Goal: Task Accomplishment & Management: Use online tool/utility

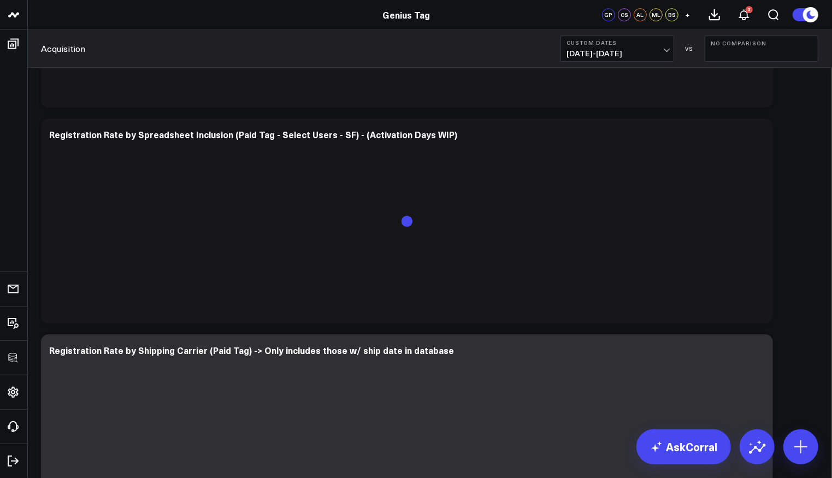
scroll to position [2014, 0]
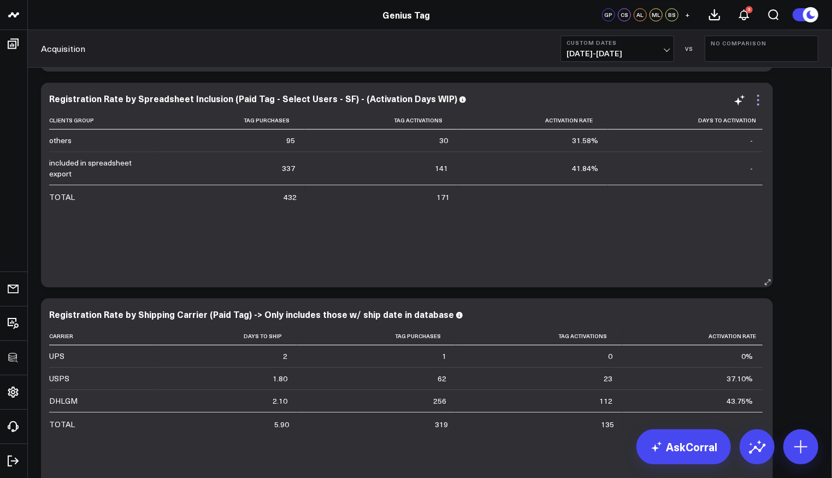
click at [761, 98] on icon at bounding box center [757, 99] width 13 height 13
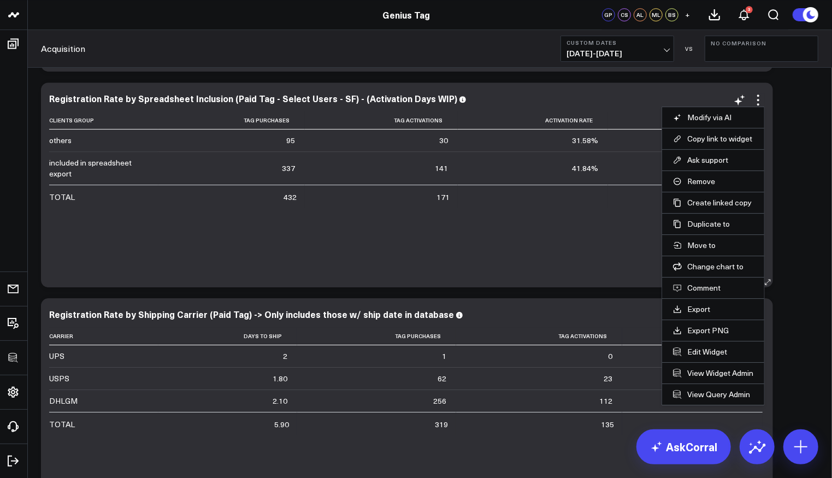
click at [699, 354] on li "Edit Widget" at bounding box center [713, 351] width 102 height 21
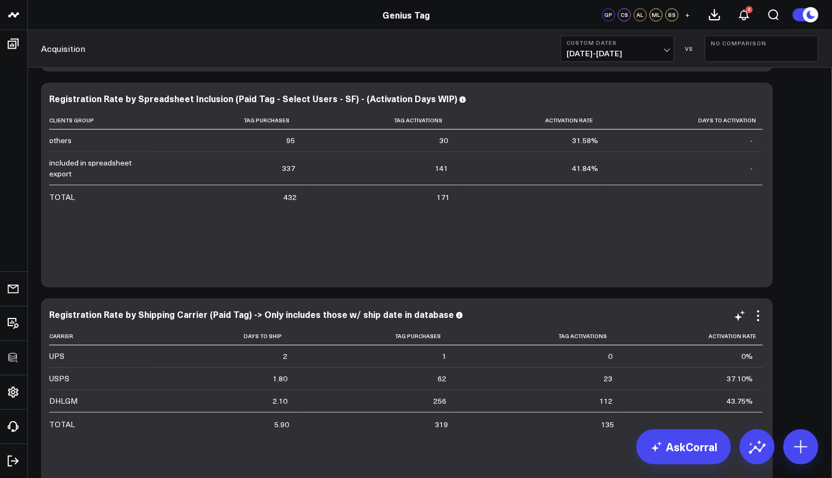
click at [699, 345] on td "0%" at bounding box center [692, 356] width 140 height 22
click at [751, 99] on icon at bounding box center [757, 99] width 13 height 13
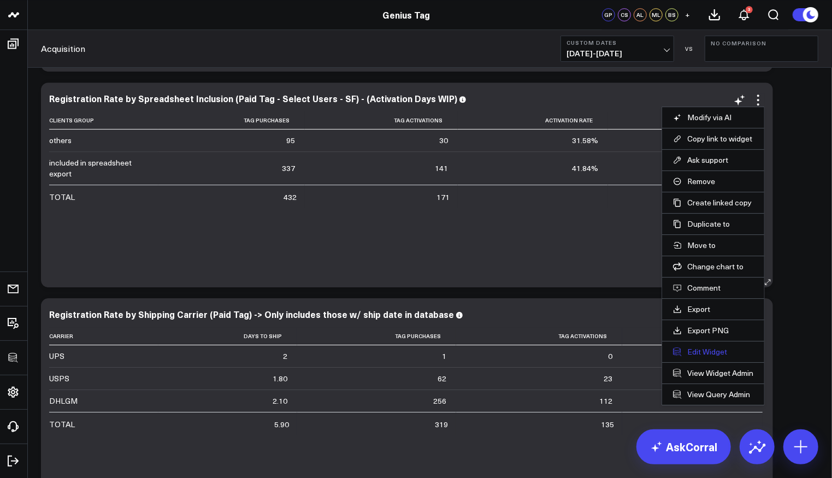
click at [708, 347] on button "Edit Widget" at bounding box center [713, 352] width 80 height 10
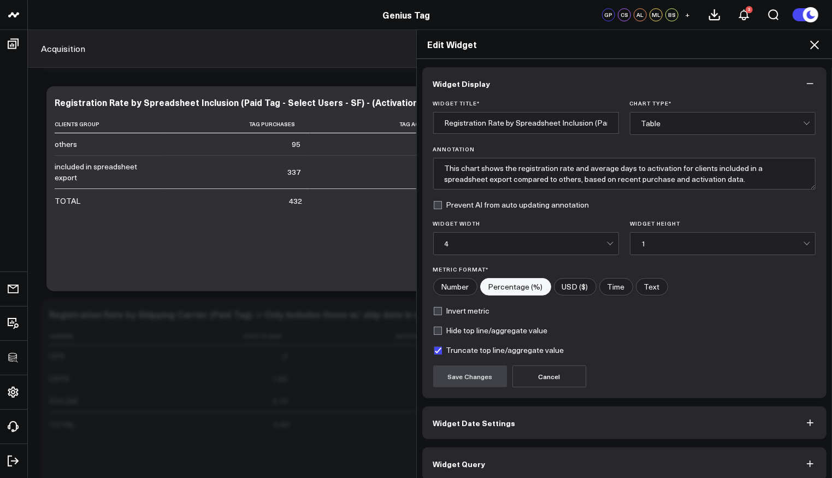
click at [539, 468] on button "Widget Query" at bounding box center [624, 463] width 405 height 33
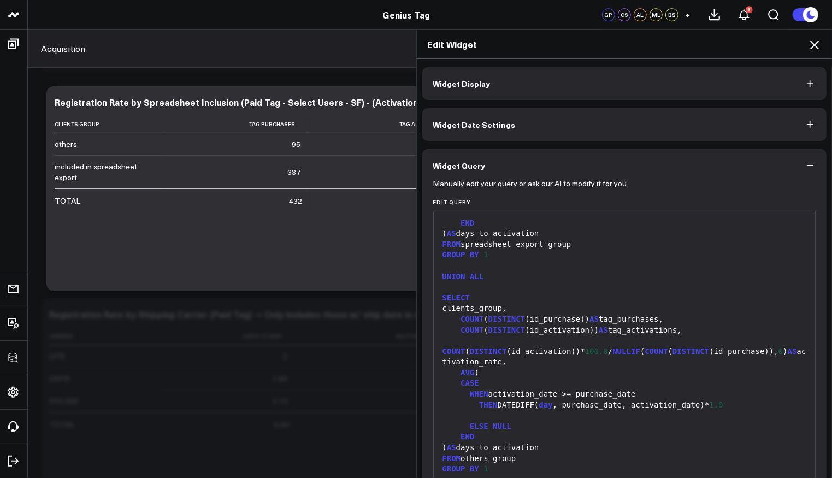
scroll to position [1112, 0]
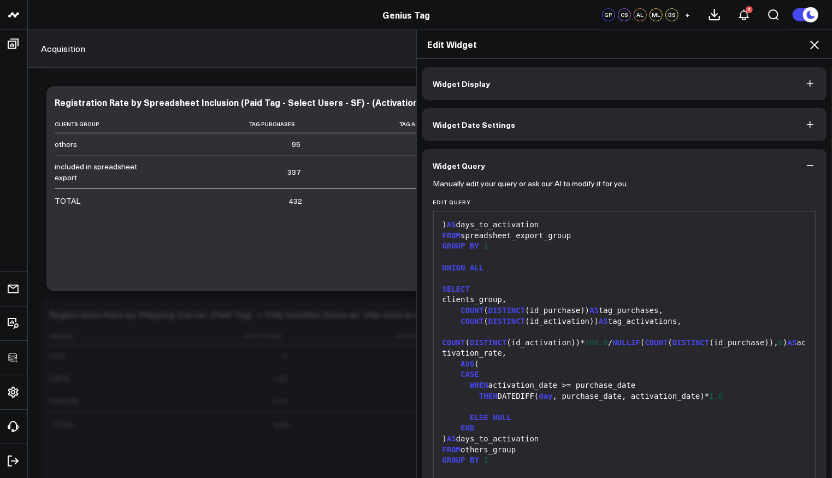
click at [814, 46] on icon at bounding box center [814, 44] width 13 height 13
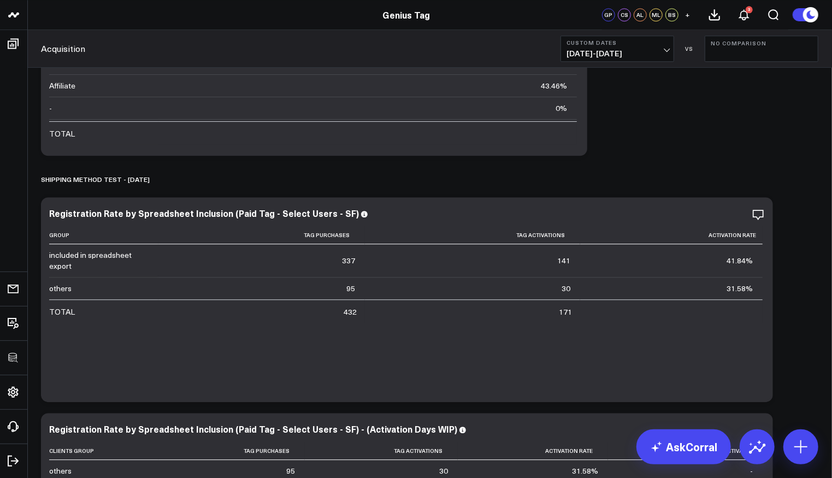
scroll to position [1679, 0]
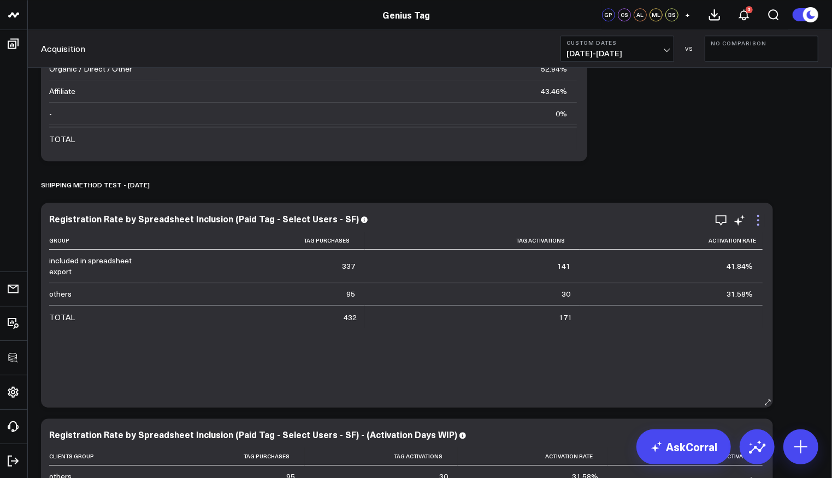
click at [759, 214] on icon at bounding box center [757, 220] width 13 height 13
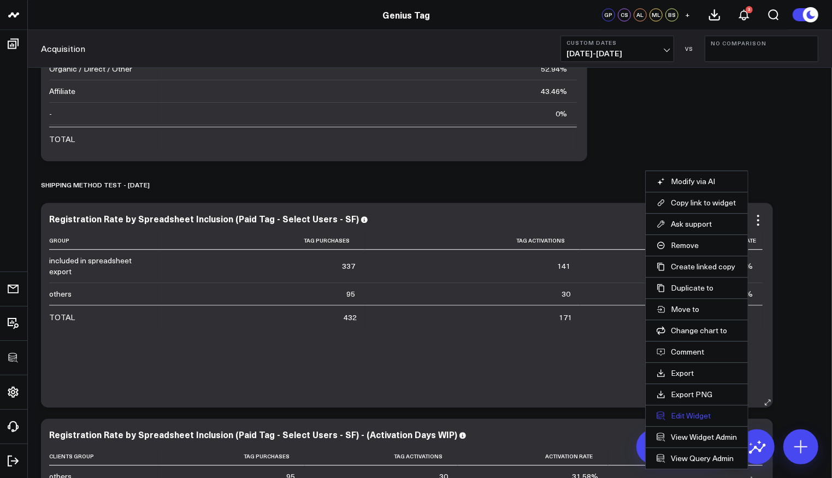
click at [692, 411] on button "Edit Widget" at bounding box center [696, 416] width 80 height 10
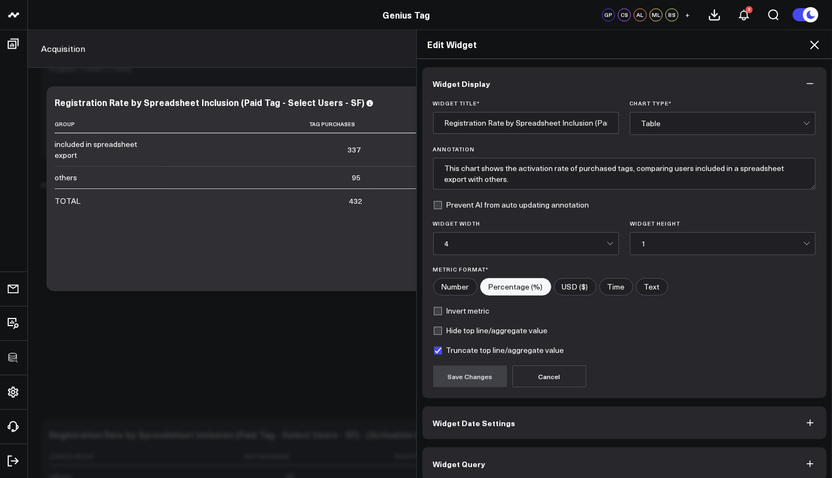
click at [557, 450] on button "Widget Query" at bounding box center [624, 463] width 405 height 33
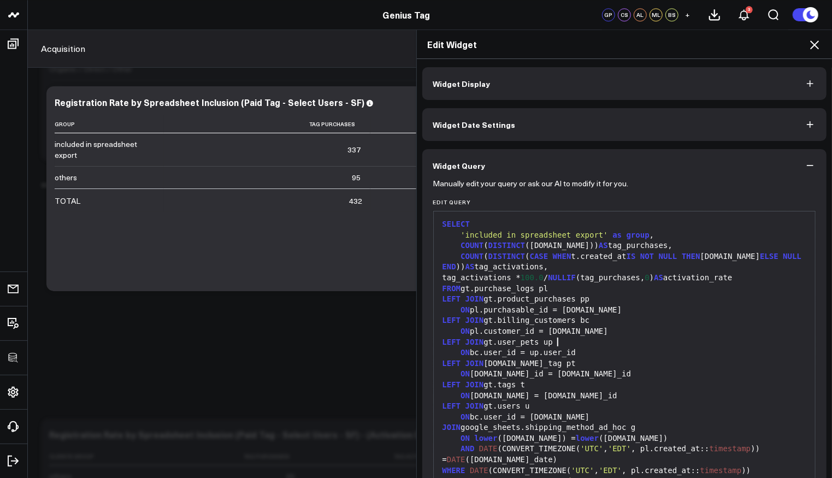
click at [577, 345] on div "LEFT JOIN gt.user_pets up" at bounding box center [624, 342] width 371 height 11
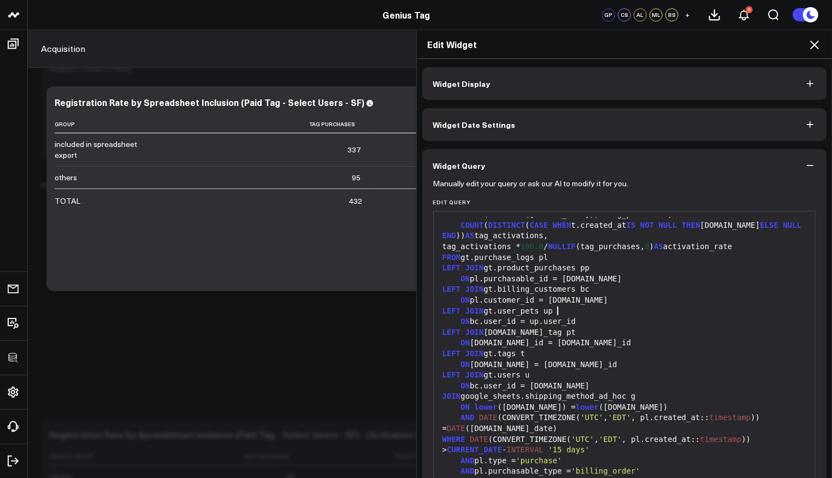
scroll to position [34, 0]
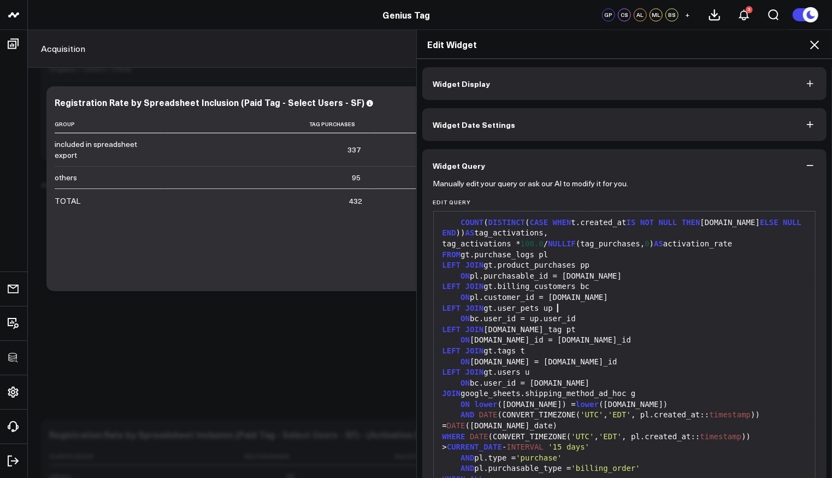
click at [665, 283] on div "LEFT JOIN gt.billing_customers bc" at bounding box center [624, 286] width 371 height 11
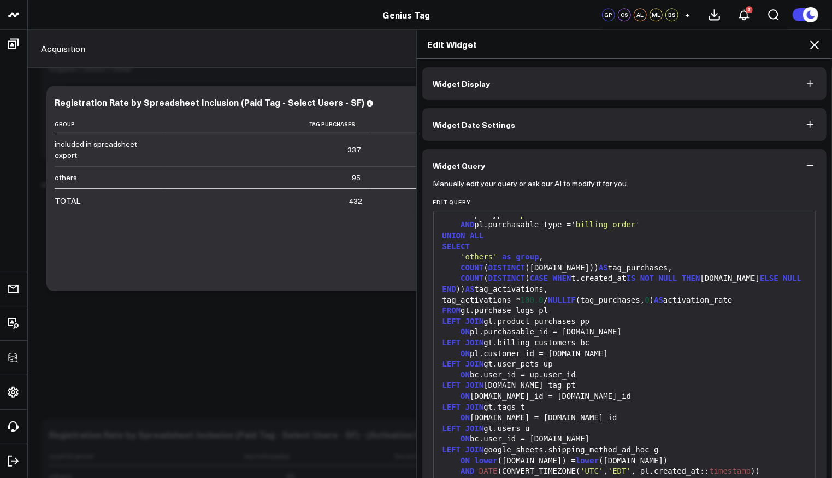
scroll to position [353, 0]
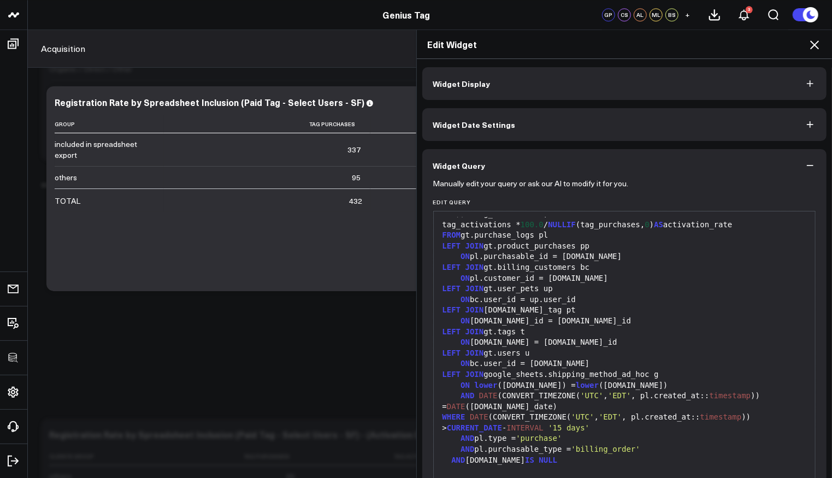
click at [750, 241] on div "LEFT JOIN gt.product_purchases pp" at bounding box center [624, 246] width 371 height 11
click at [807, 162] on icon "button" at bounding box center [809, 165] width 11 height 11
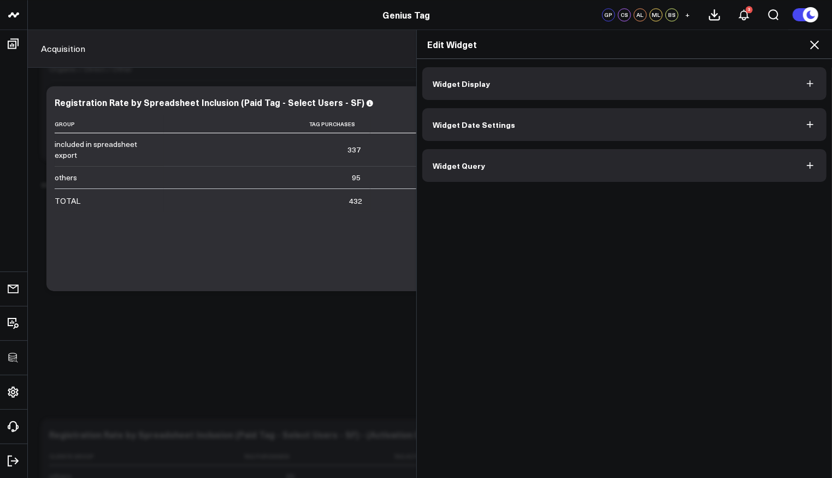
click at [812, 39] on icon at bounding box center [814, 44] width 13 height 13
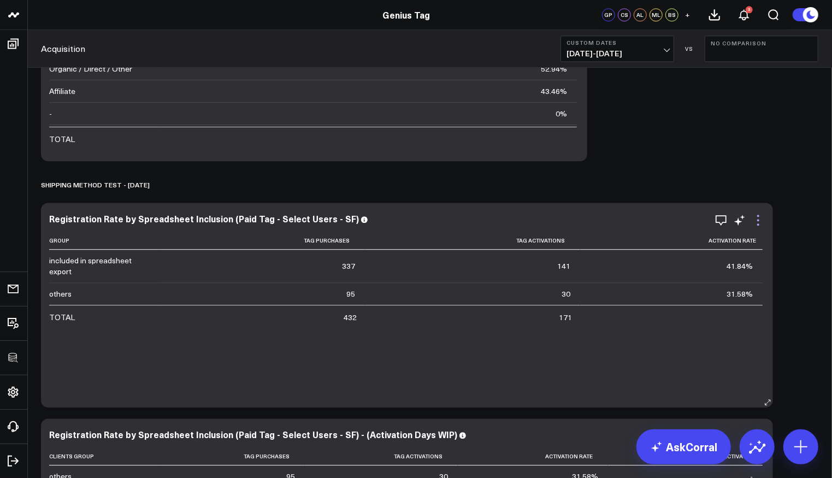
click at [754, 217] on icon at bounding box center [757, 220] width 13 height 13
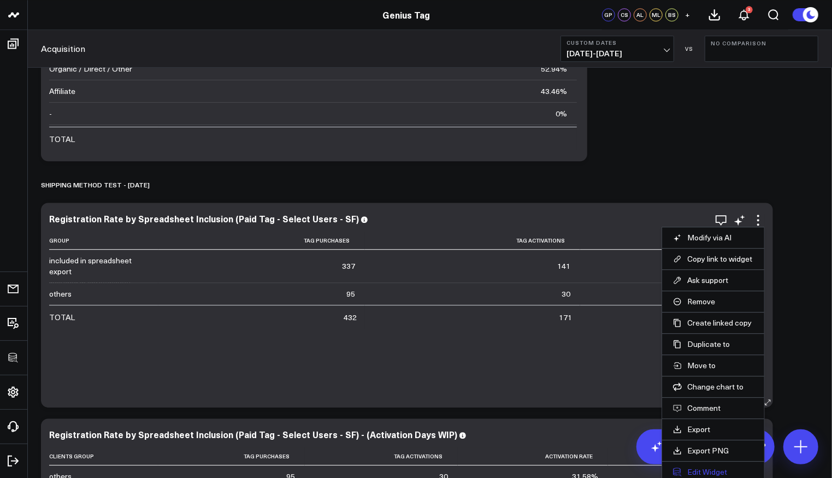
click at [701, 467] on button "Edit Widget" at bounding box center [713, 472] width 80 height 10
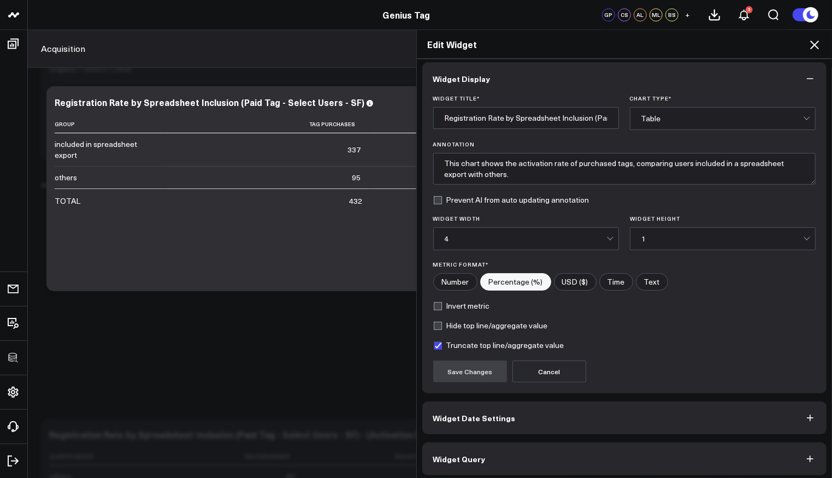
scroll to position [7, 0]
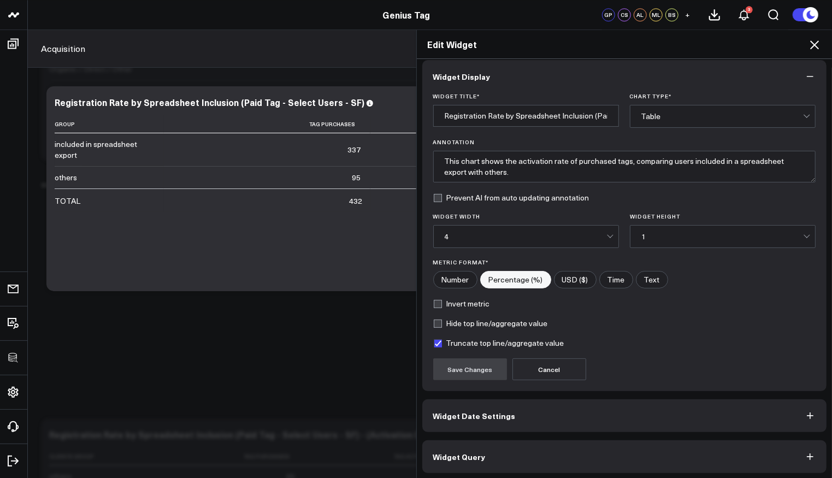
click at [539, 450] on button "Widget Query" at bounding box center [624, 456] width 405 height 33
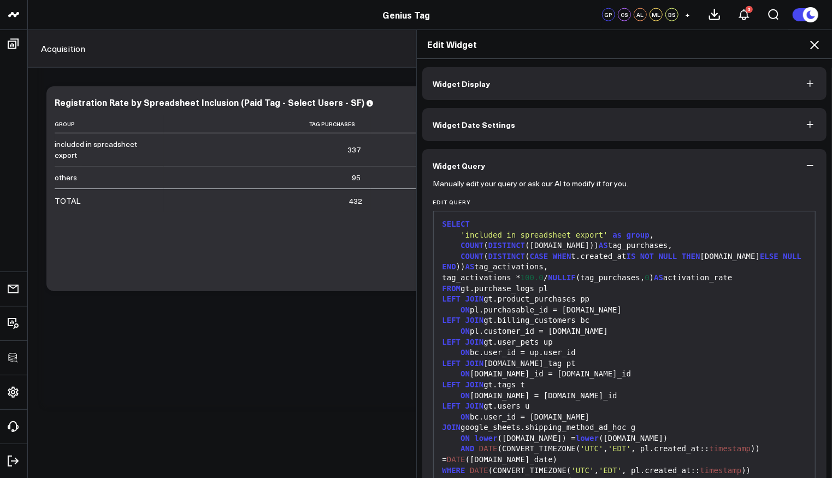
scroll to position [353, 0]
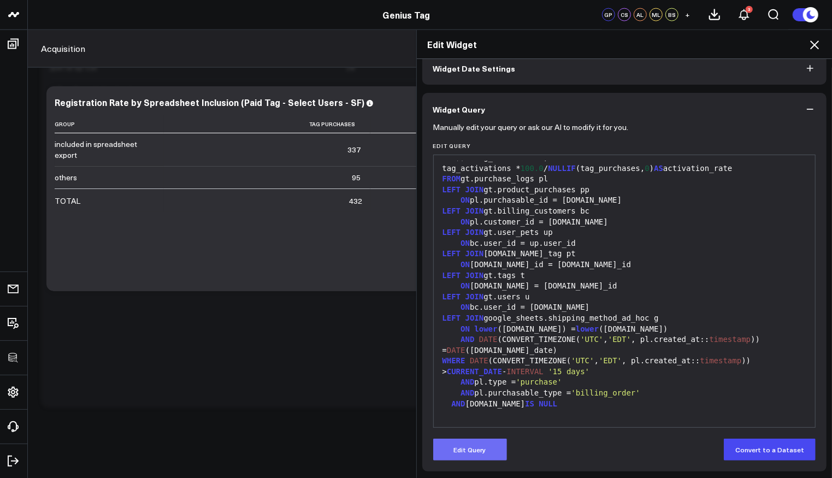
click at [479, 452] on button "Edit Query" at bounding box center [470, 449] width 74 height 22
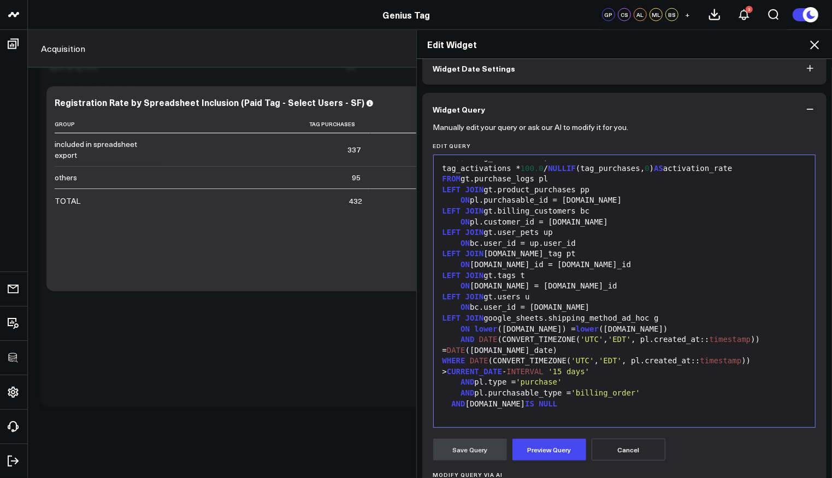
scroll to position [191, 0]
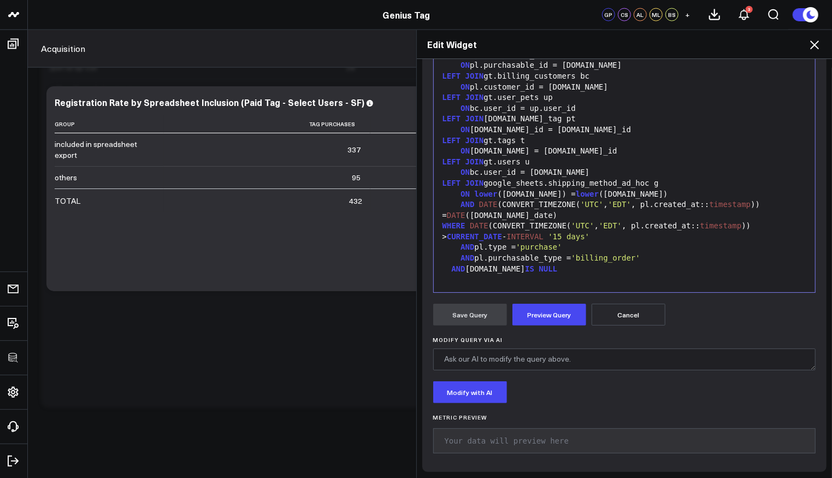
click at [585, 382] on div "Modify with AI" at bounding box center [624, 392] width 383 height 22
click at [561, 246] on span "'purchase'" at bounding box center [538, 246] width 46 height 9
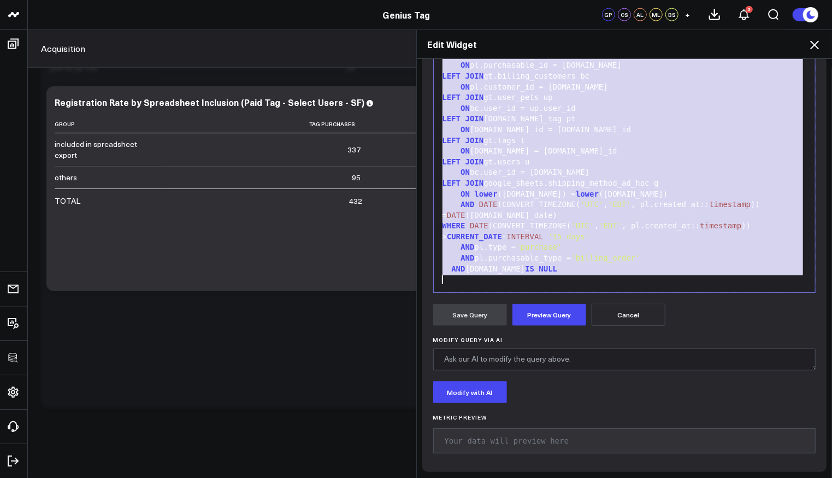
copy div "SELECT 'included in spreadsheet export' as group , COUNT ( DISTINCT (pl.id)) AS…"
drag, startPoint x: 659, startPoint y: 165, endPoint x: 661, endPoint y: 171, distance: 6.6
copy div "SELECT 'included in spreadsheet export' as group , COUNT ( DISTINCT (pl.id)) AS…"
click at [815, 46] on icon at bounding box center [814, 44] width 9 height 9
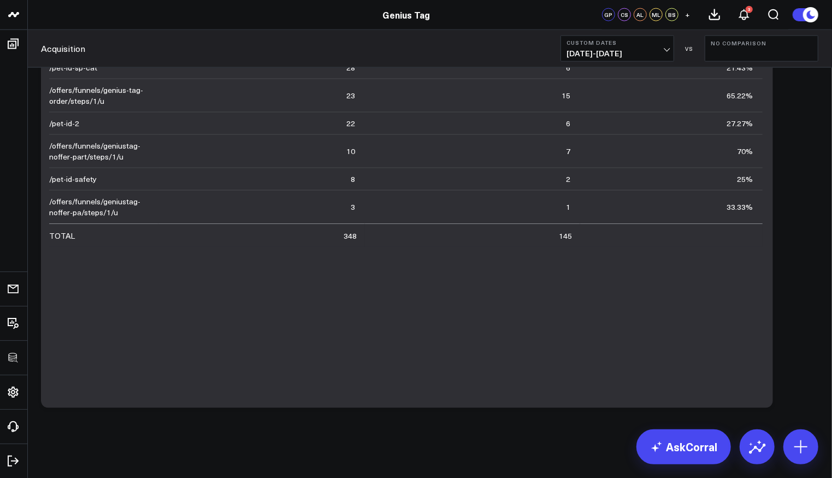
click at [647, 45] on b "Custom Dates" at bounding box center [617, 42] width 102 height 7
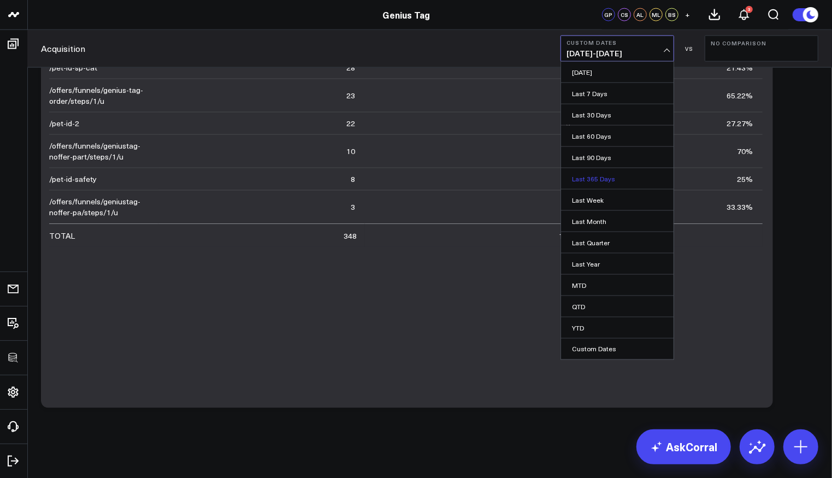
click at [622, 181] on link "Last 365 Days" at bounding box center [617, 178] width 112 height 21
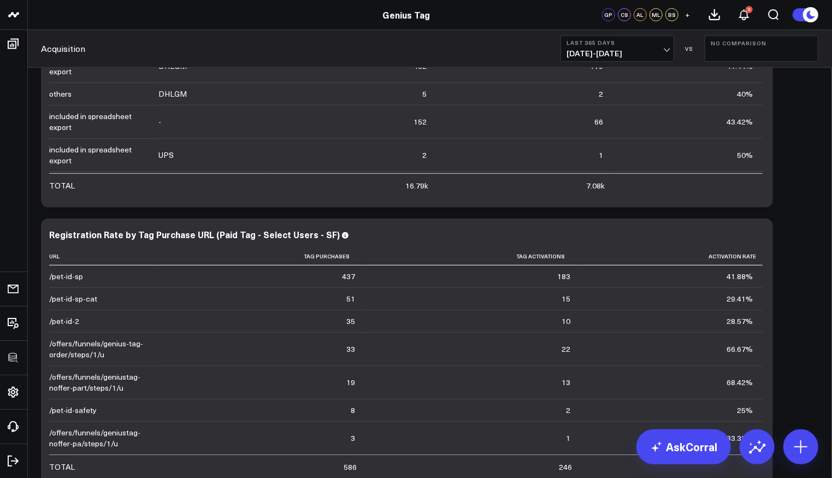
scroll to position [2576, 0]
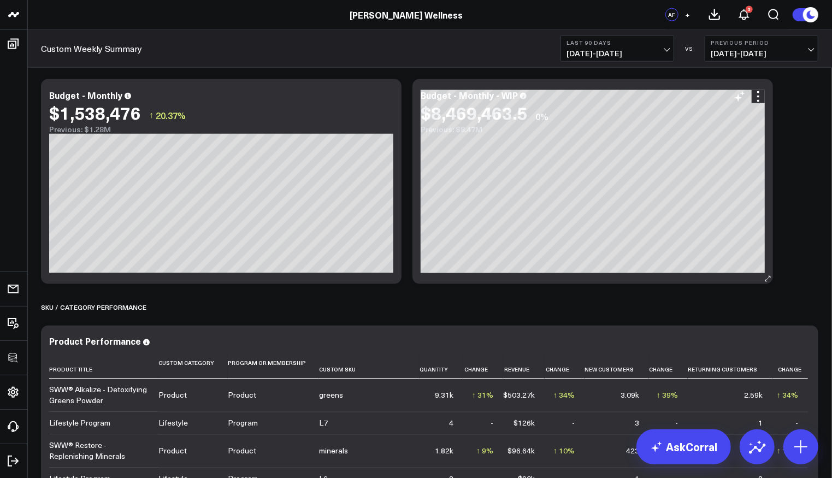
scroll to position [948, 0]
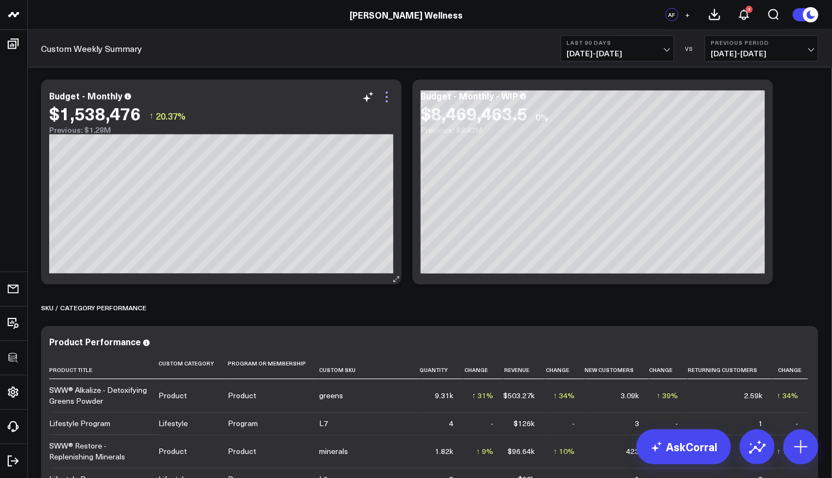
click at [391, 101] on icon at bounding box center [386, 97] width 13 height 13
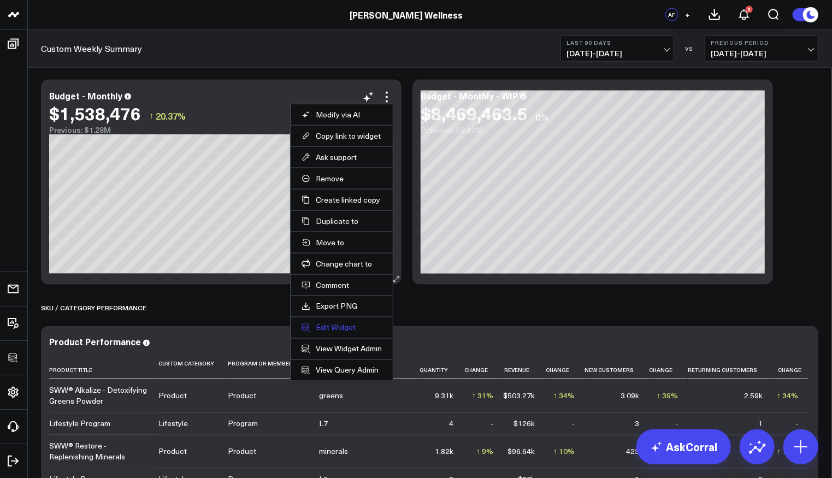
click at [331, 323] on button "Edit Widget" at bounding box center [341, 328] width 80 height 10
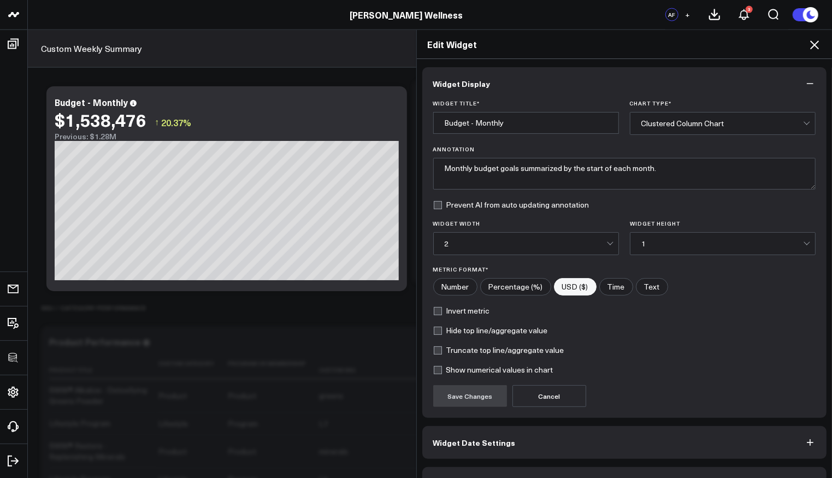
click at [503, 467] on button "Widget Query" at bounding box center [624, 483] width 405 height 33
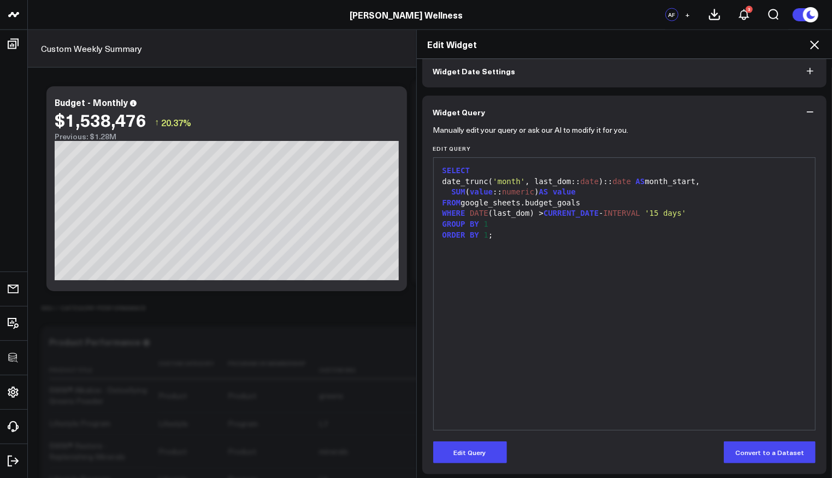
scroll to position [56, 0]
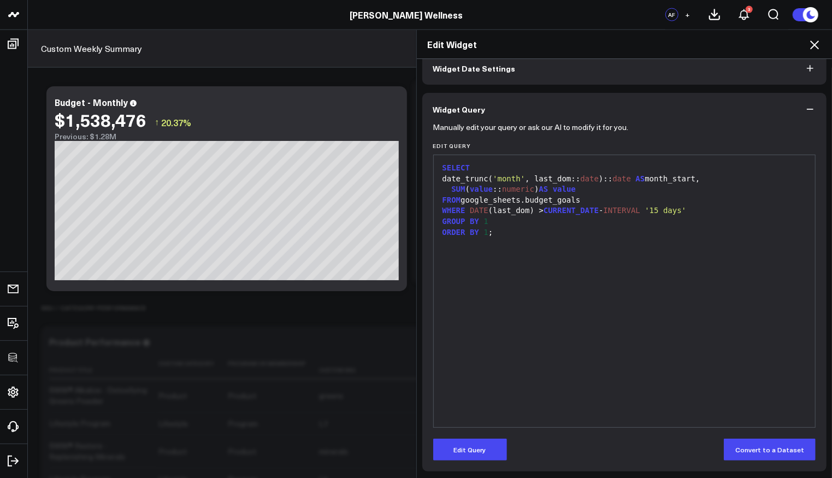
click at [675, 385] on div "SELECT date_trunc( 'month' , last_dom:: date ):: date AS month_start, SUM ( val…" at bounding box center [624, 291] width 371 height 261
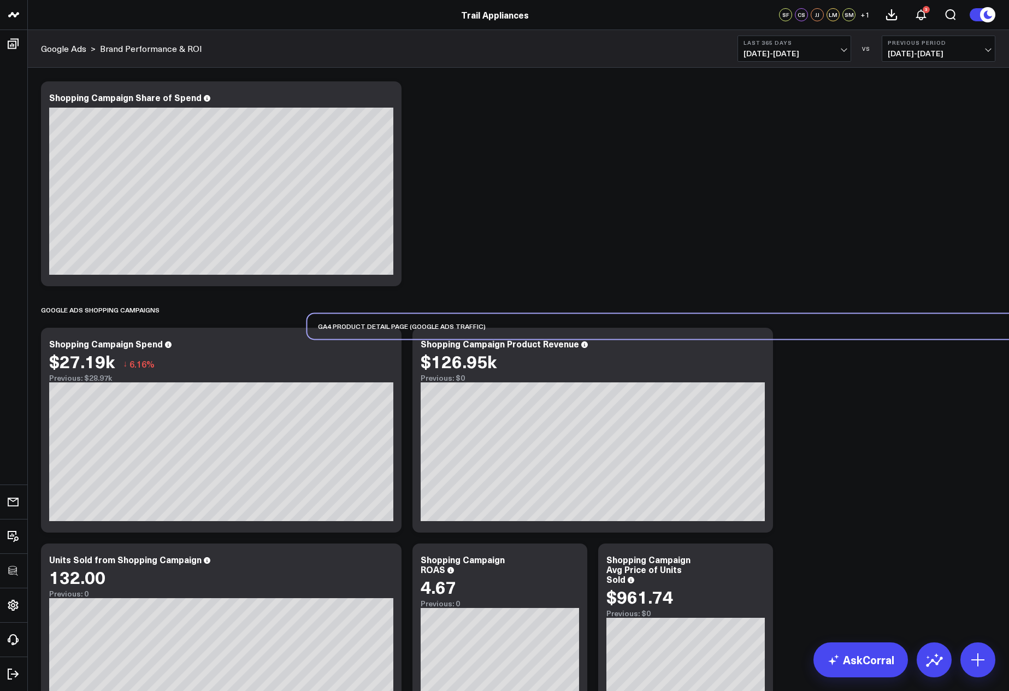
click at [307, 339] on div "GA4 Product Detail Page (Google Ads Traffic)" at bounding box center [784, 325] width 954 height 25
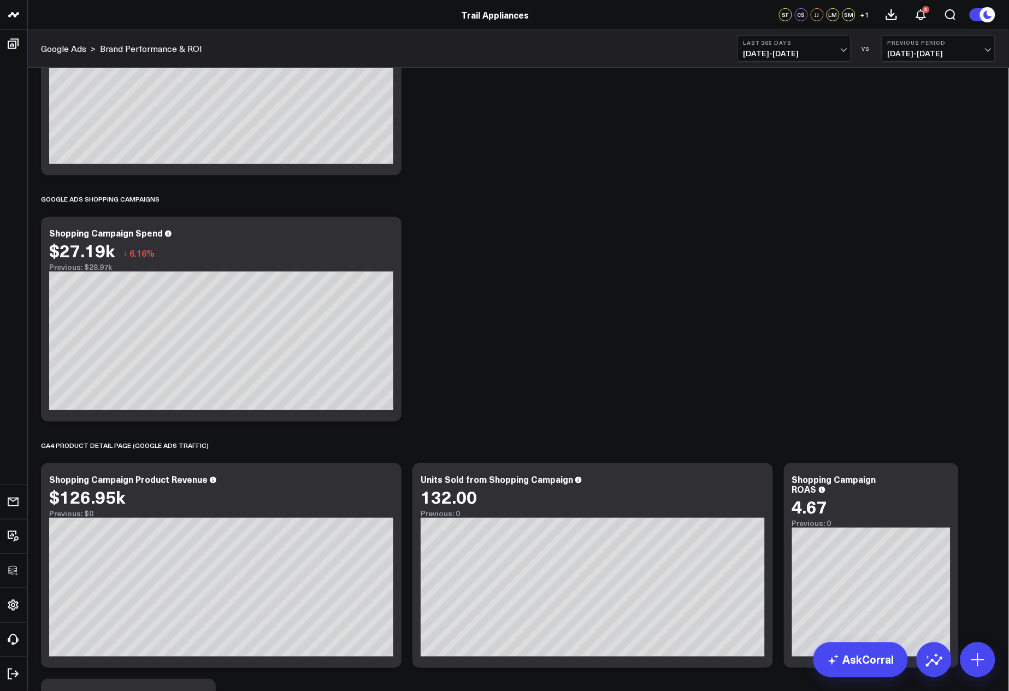
scroll to position [111, 0]
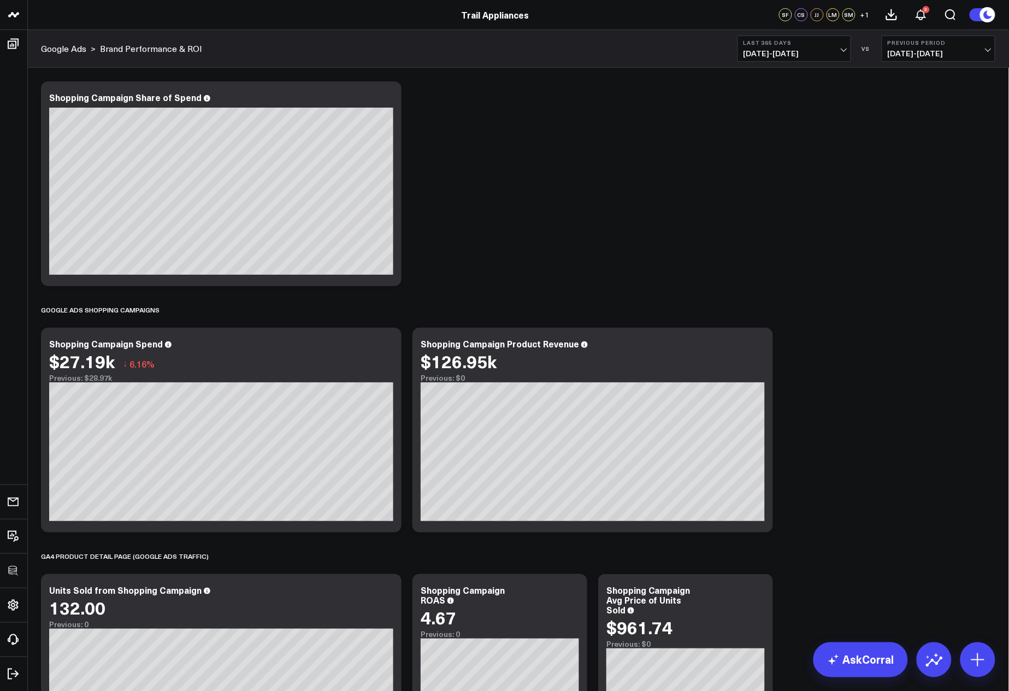
scroll to position [381, 0]
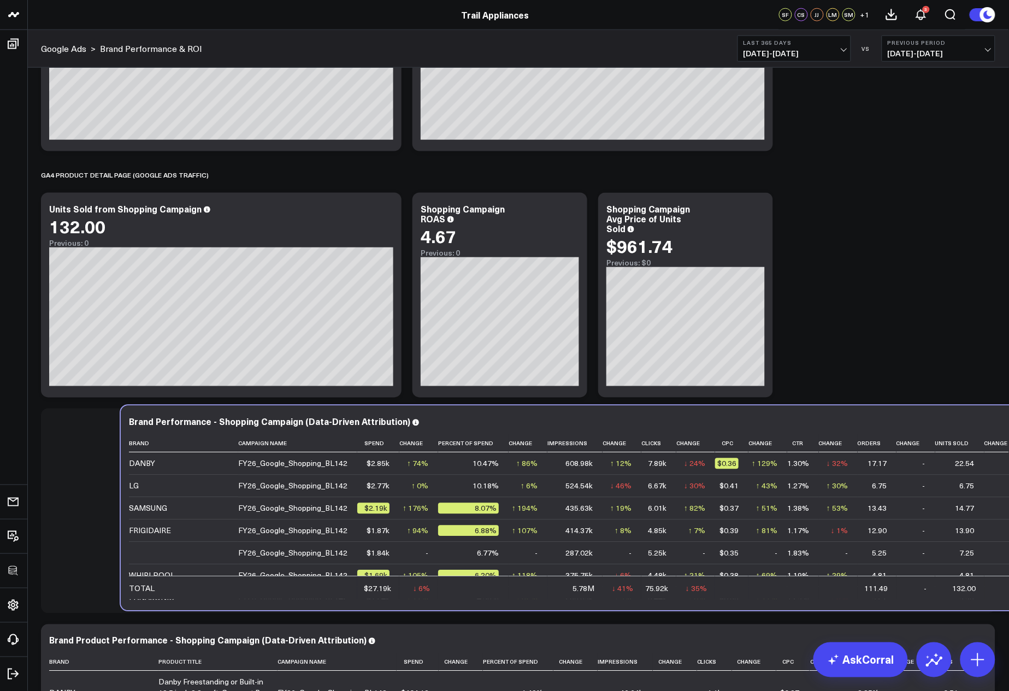
drag, startPoint x: 400, startPoint y: 603, endPoint x: 479, endPoint y: 600, distance: 79.2
click at [481, 600] on div "Brand Performance - Shopping Campaign (Data-Driven Attribution) Brand Campaign …" at bounding box center [598, 508] width 954 height 205
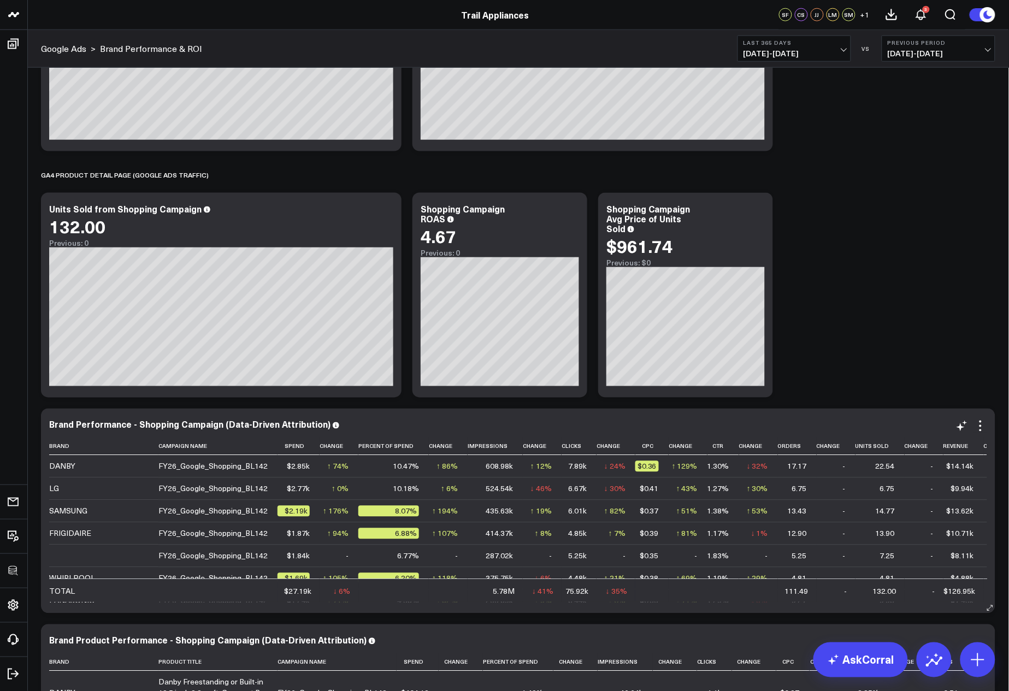
scroll to position [188, 0]
